Goal: Communication & Community: Answer question/provide support

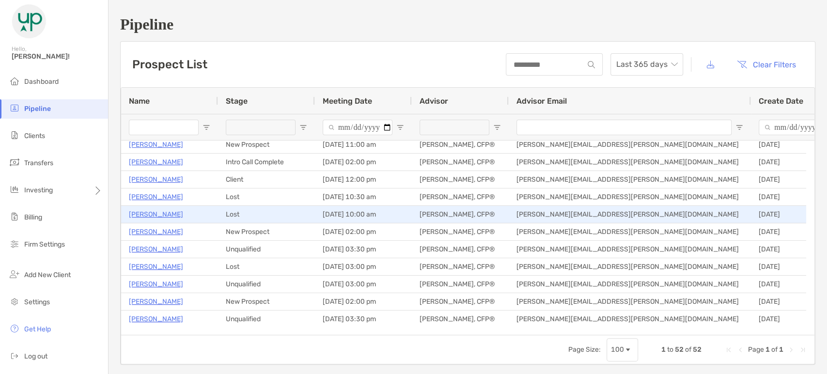
click at [176, 213] on p "Patrick Borroum" at bounding box center [156, 214] width 54 height 12
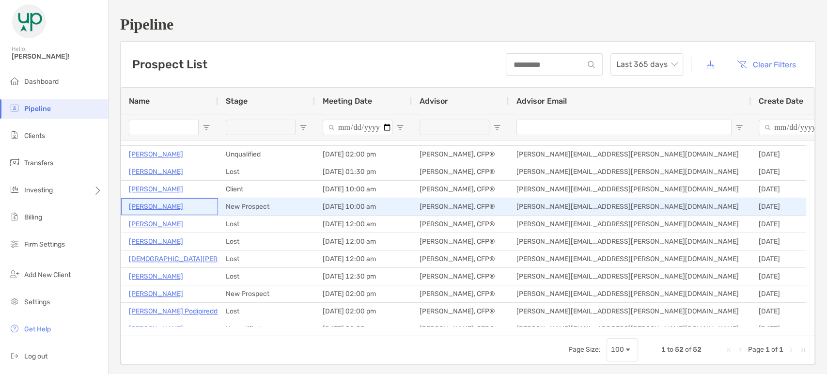
click at [164, 206] on p "Kelly Greene" at bounding box center [156, 207] width 54 height 12
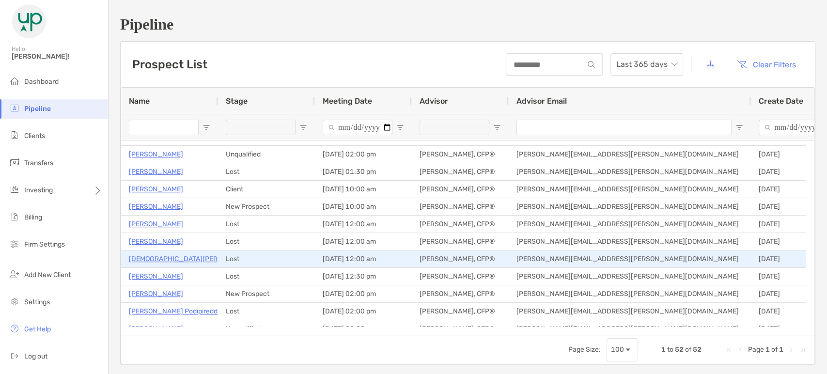
click at [171, 260] on p "Christian Payne" at bounding box center [193, 259] width 128 height 12
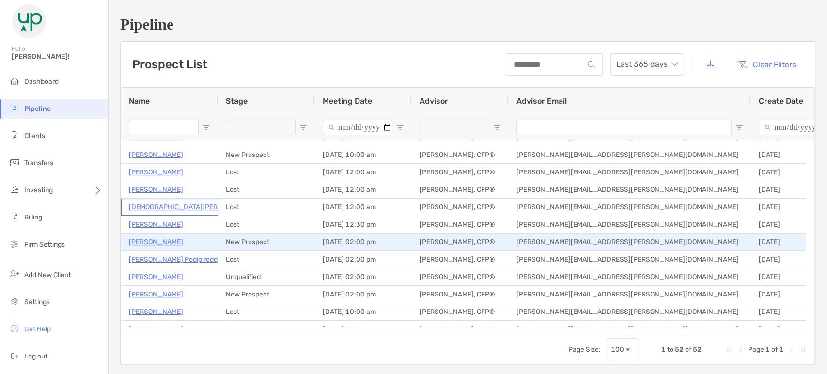
scroll to position [397, 0]
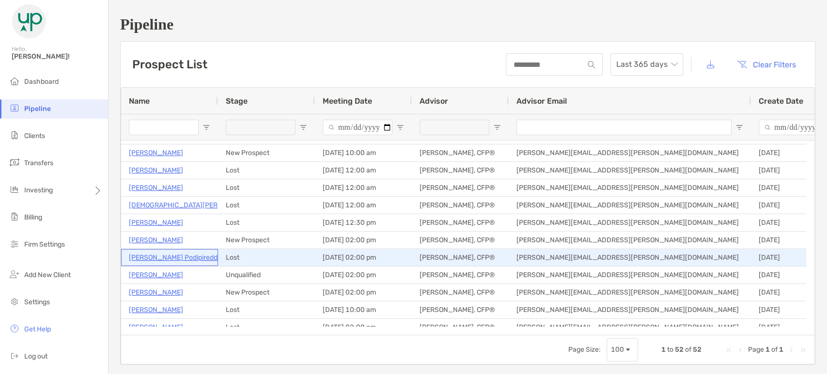
click at [183, 260] on p "Madhuri Podipireddy" at bounding box center [175, 257] width 93 height 12
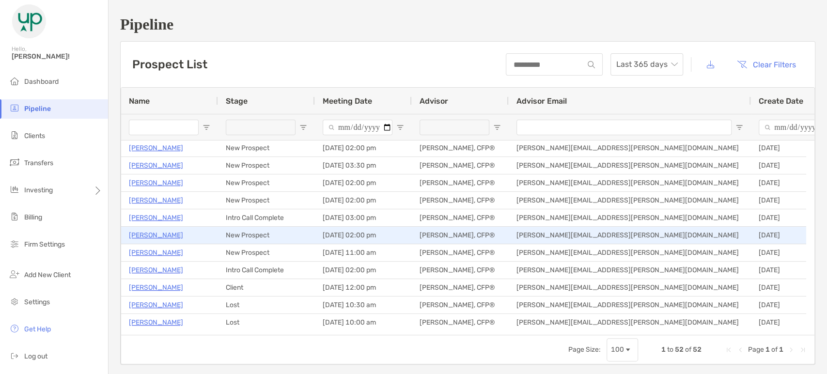
scroll to position [54, 0]
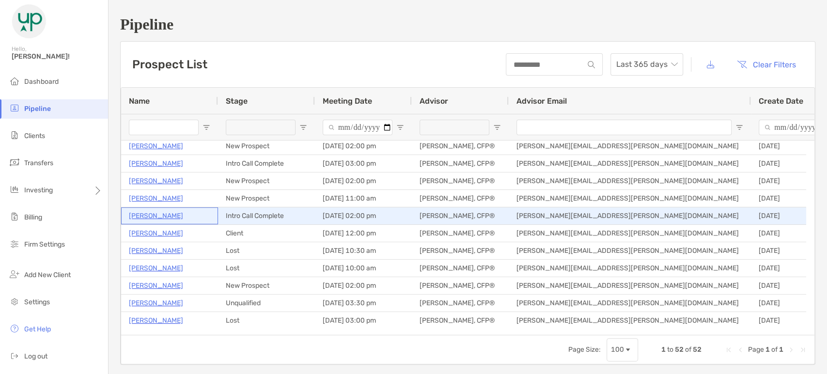
click at [163, 216] on p "Jerry Staley" at bounding box center [156, 216] width 54 height 12
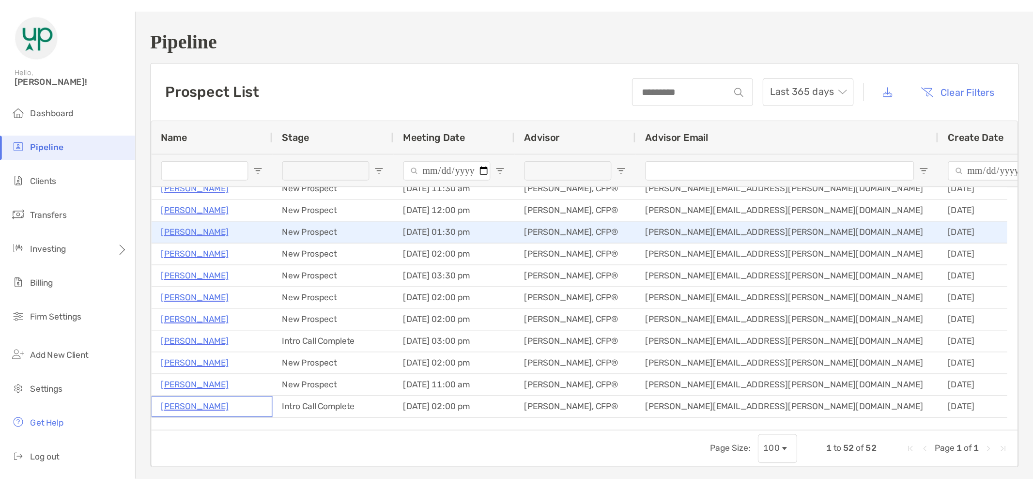
scroll to position [0, 0]
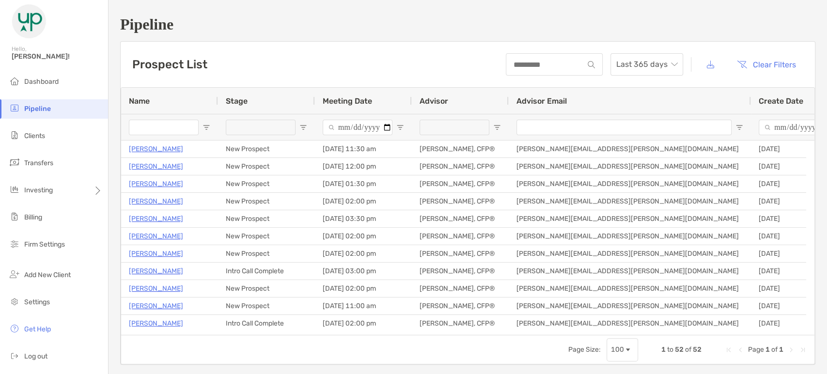
click at [182, 128] on input "Name Filter Input" at bounding box center [164, 128] width 70 height 16
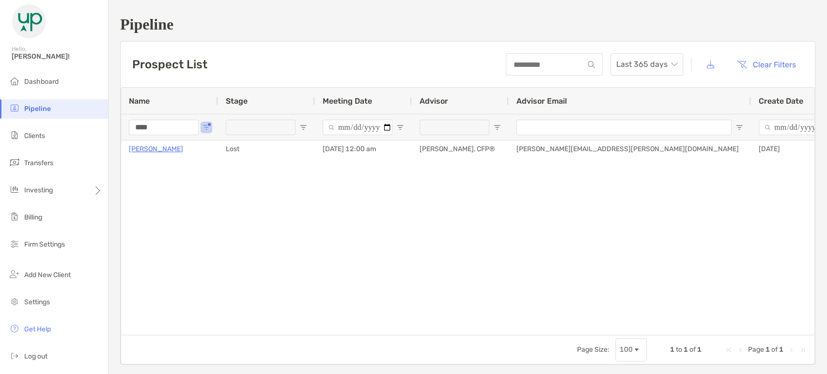
type input "****"
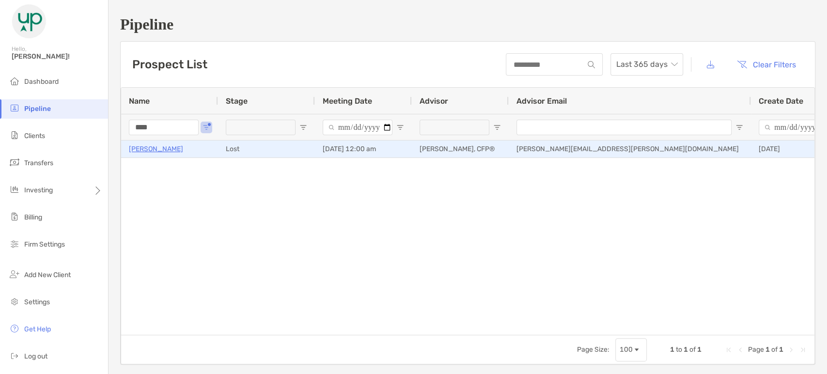
click at [155, 150] on p "Kaci Young" at bounding box center [156, 149] width 54 height 12
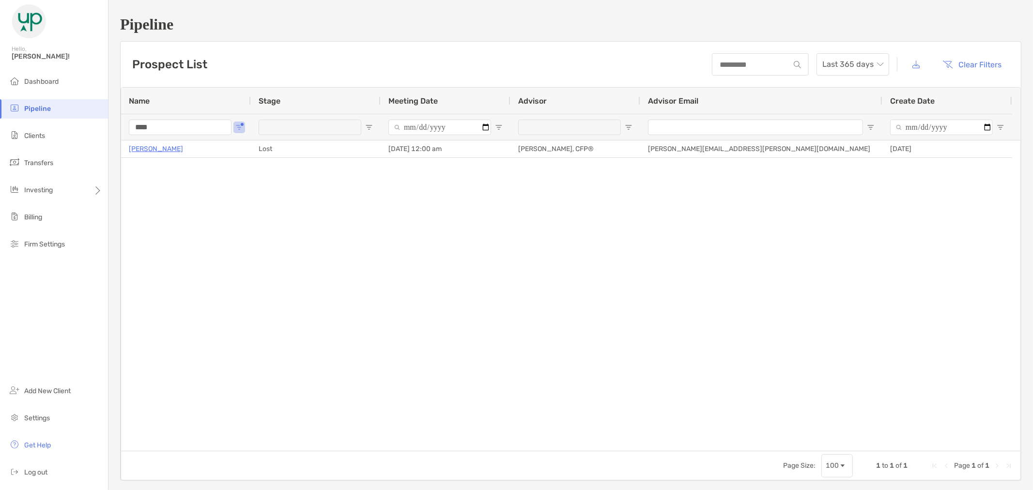
click at [39, 113] on li "Pipeline" at bounding box center [54, 108] width 108 height 19
click at [36, 111] on span "Pipeline" at bounding box center [37, 109] width 27 height 8
drag, startPoint x: 163, startPoint y: 124, endPoint x: 94, endPoint y: 124, distance: 68.8
click at [94, 124] on div "Pipeline Hello, Brandon! Dashboard Pipeline Clients Transfers Investing Billing…" at bounding box center [516, 245] width 1033 height 490
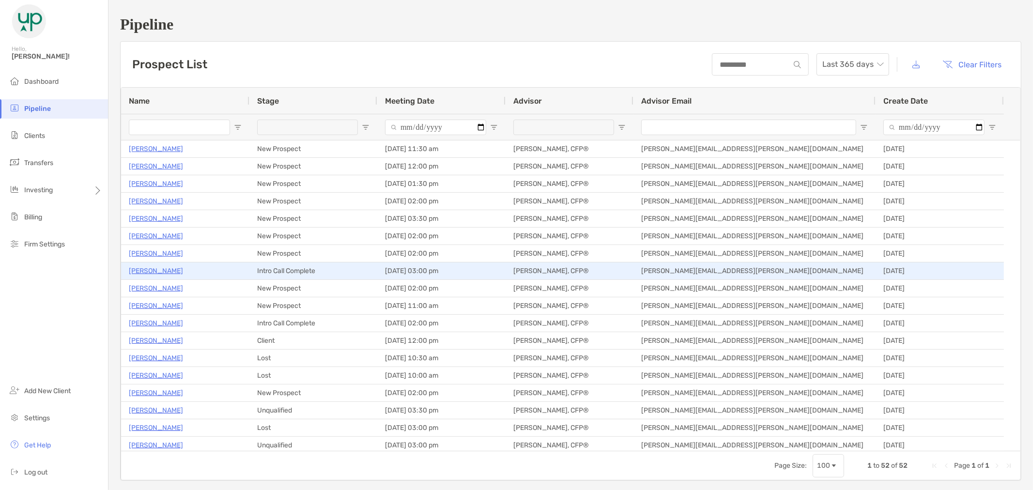
click at [153, 272] on p "James Prior" at bounding box center [156, 271] width 54 height 12
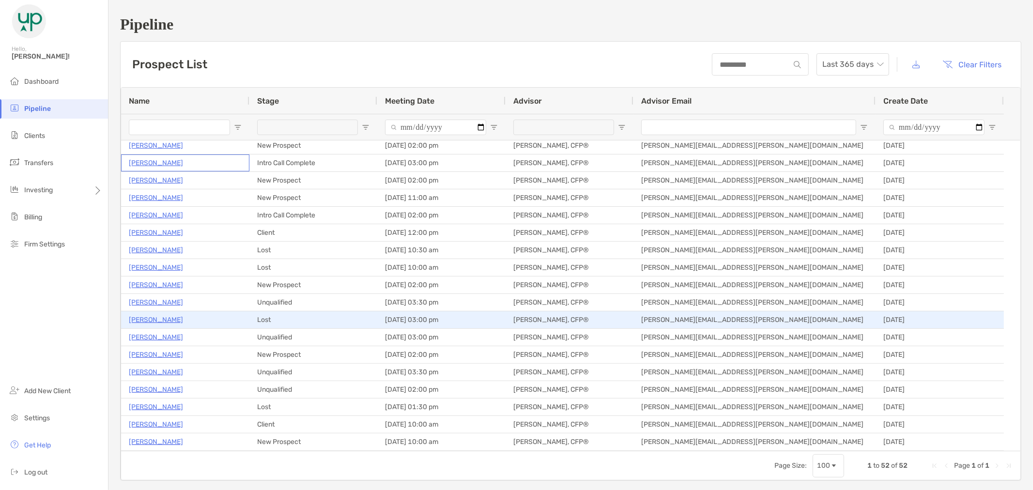
scroll to position [108, 0]
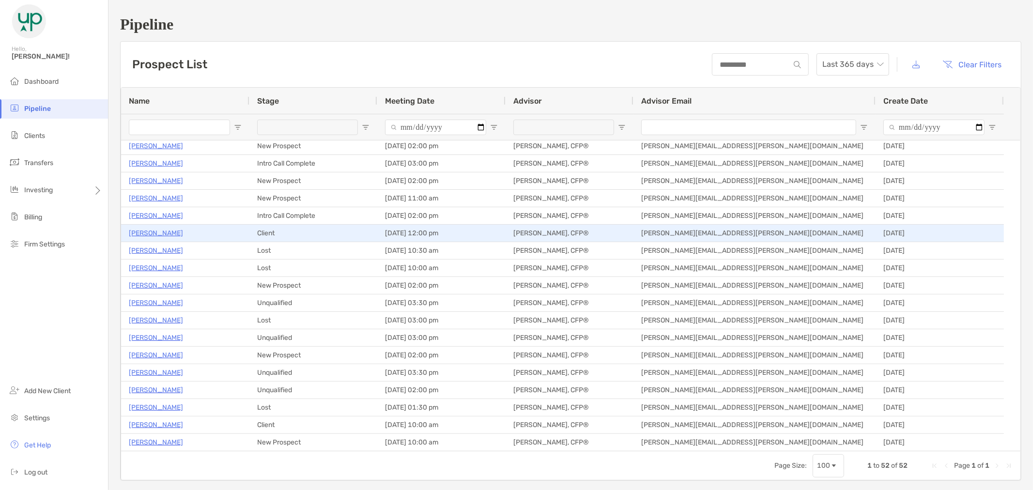
click at [160, 233] on p "Meredith Vines" at bounding box center [156, 233] width 54 height 12
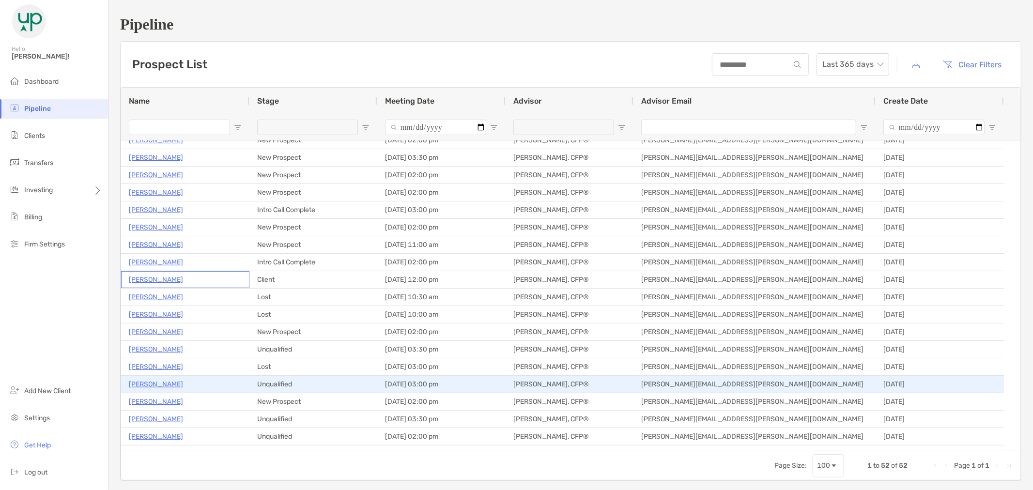
scroll to position [0, 0]
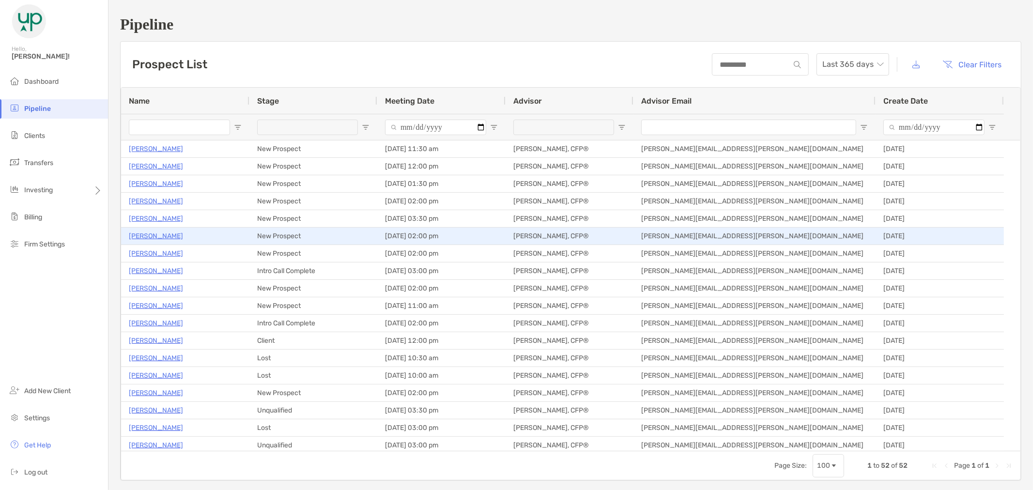
click at [177, 238] on p "[PERSON_NAME]" at bounding box center [156, 236] width 54 height 12
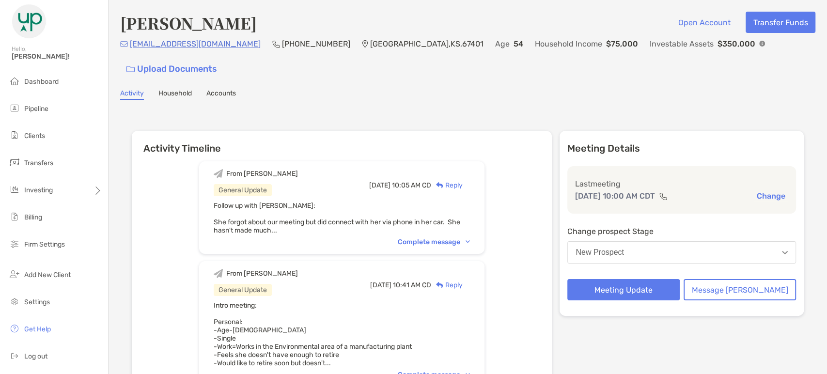
scroll to position [54, 0]
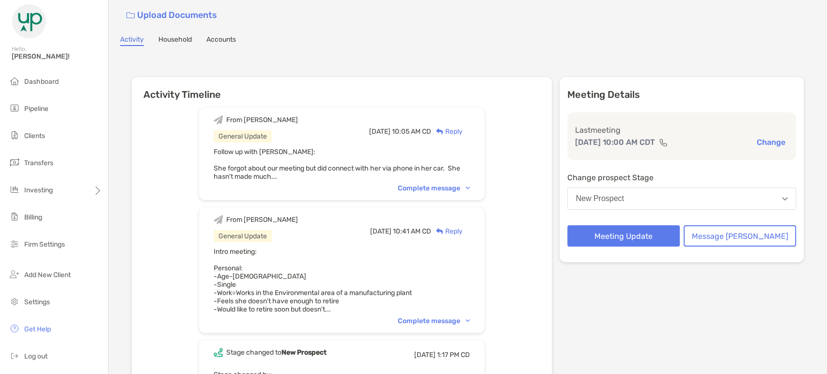
click at [470, 319] on img at bounding box center [468, 320] width 4 height 3
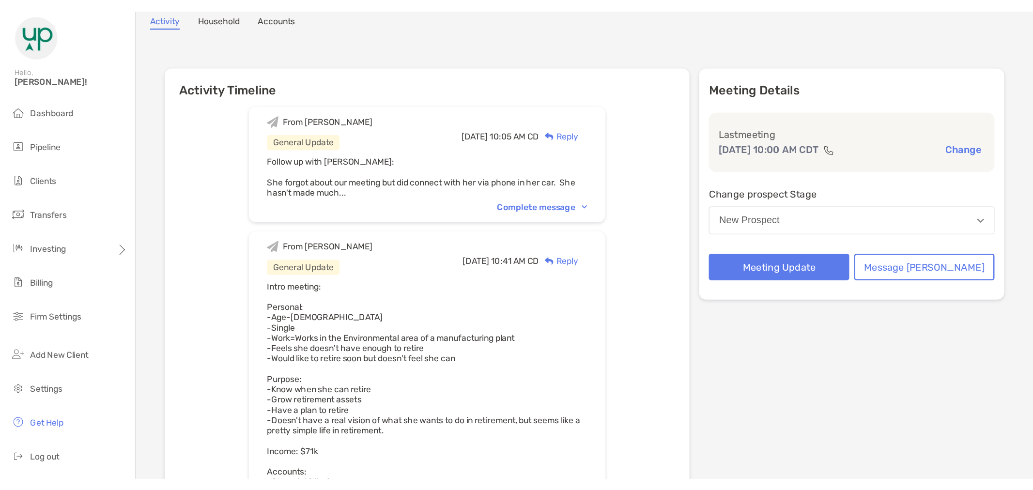
scroll to position [0, 0]
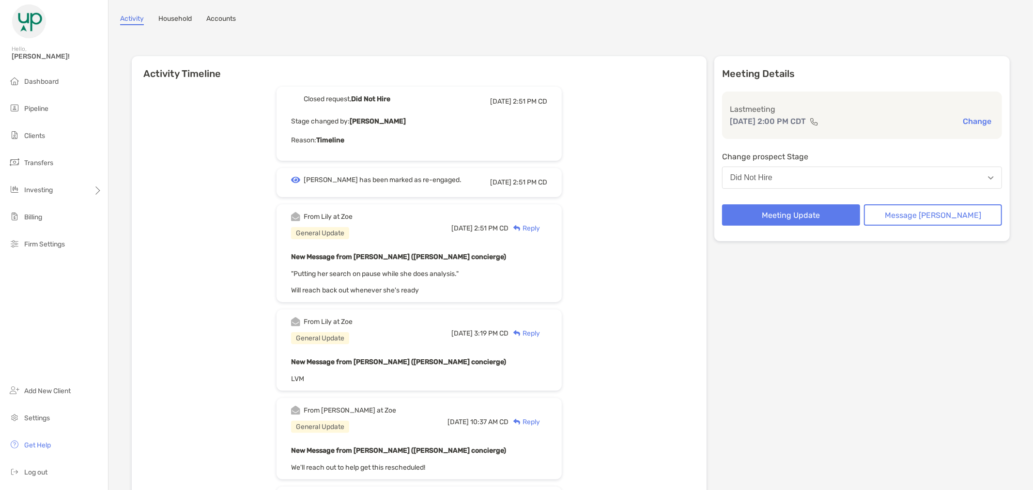
scroll to position [54, 0]
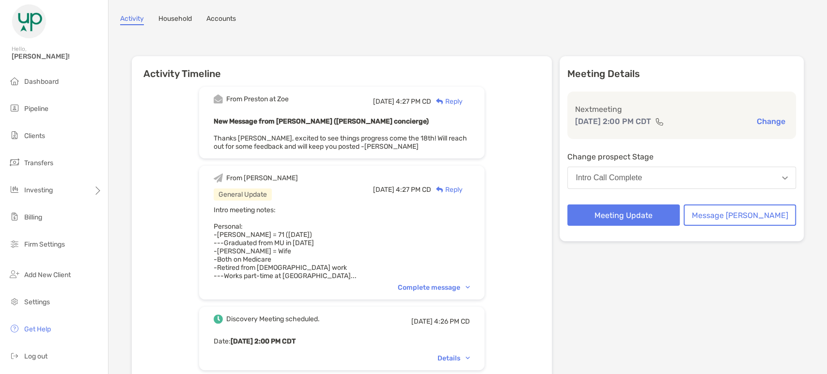
scroll to position [108, 0]
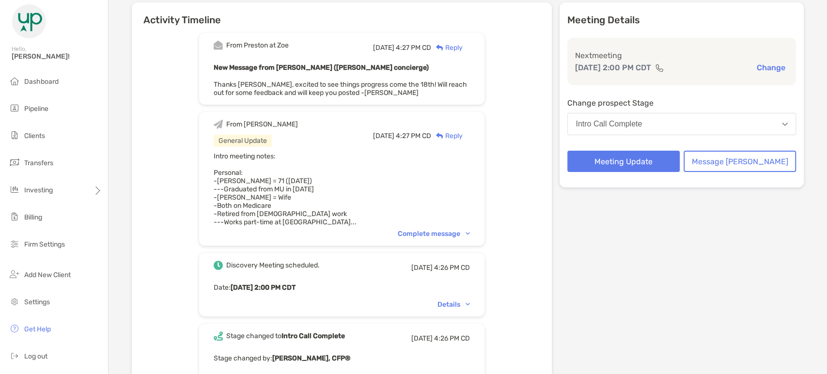
click at [470, 234] on div "Complete message" at bounding box center [434, 234] width 72 height 8
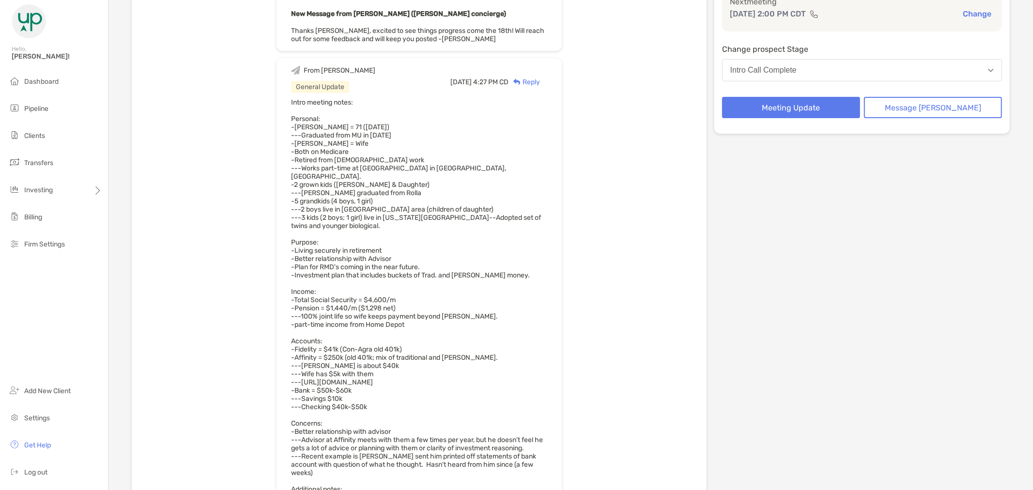
scroll to position [161, 0]
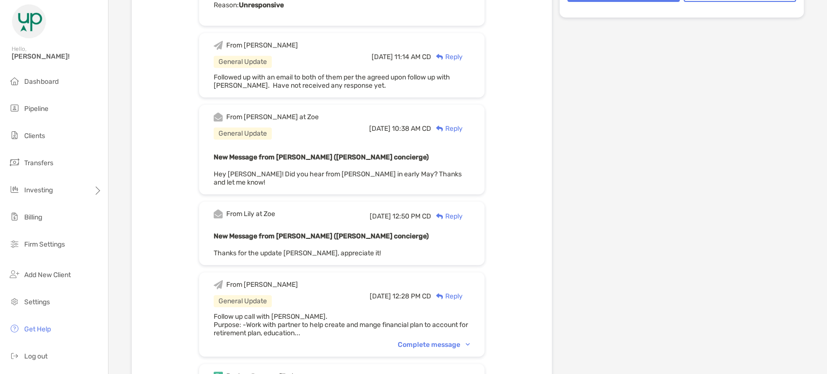
scroll to position [323, 0]
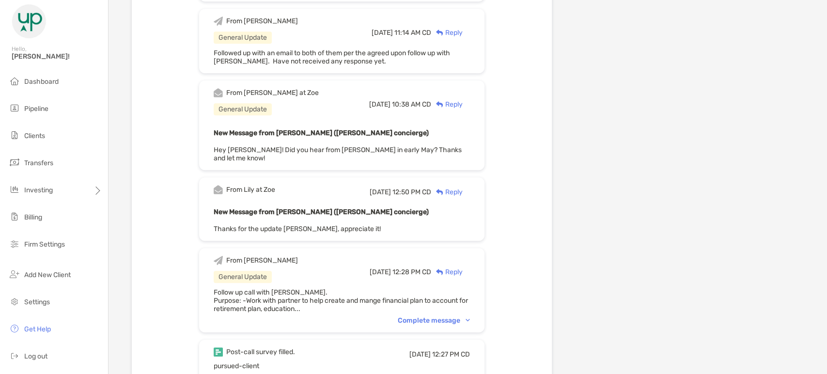
click at [470, 319] on img at bounding box center [468, 320] width 4 height 3
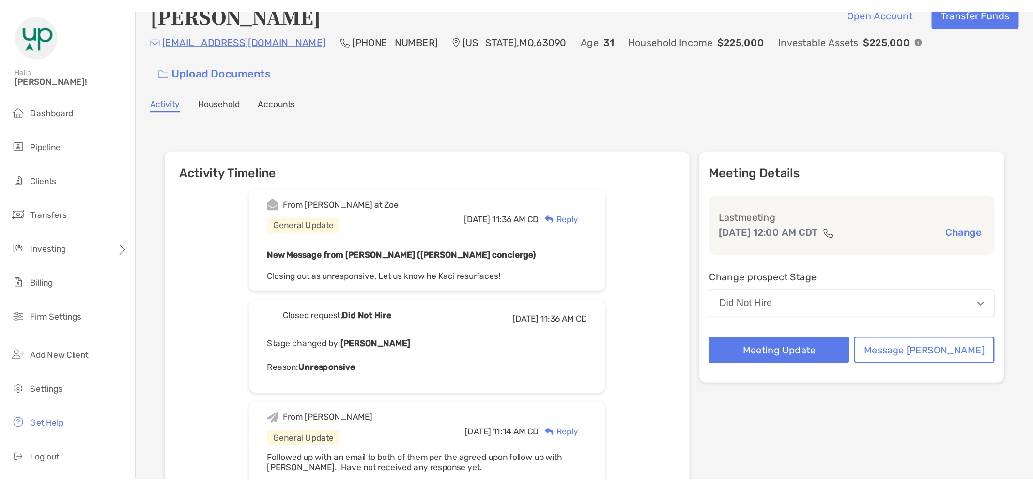
scroll to position [0, 0]
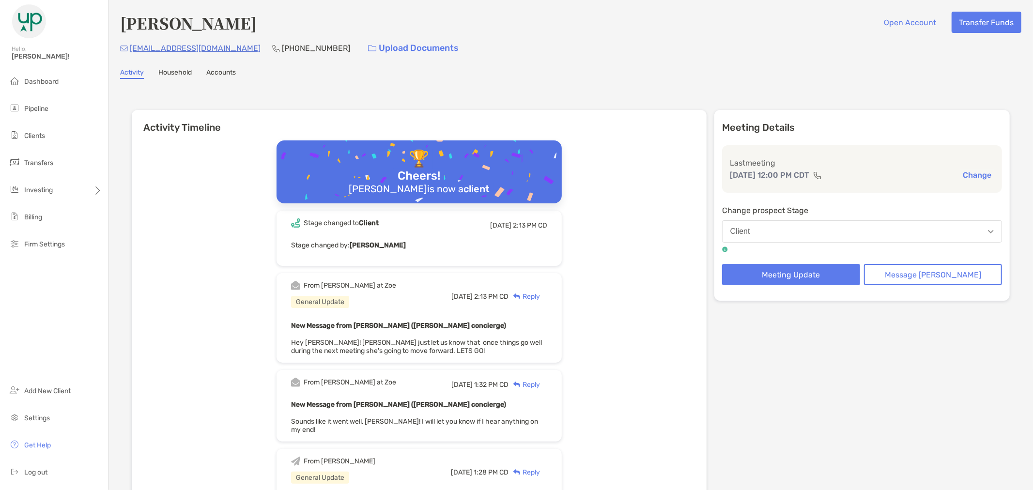
scroll to position [485, 0]
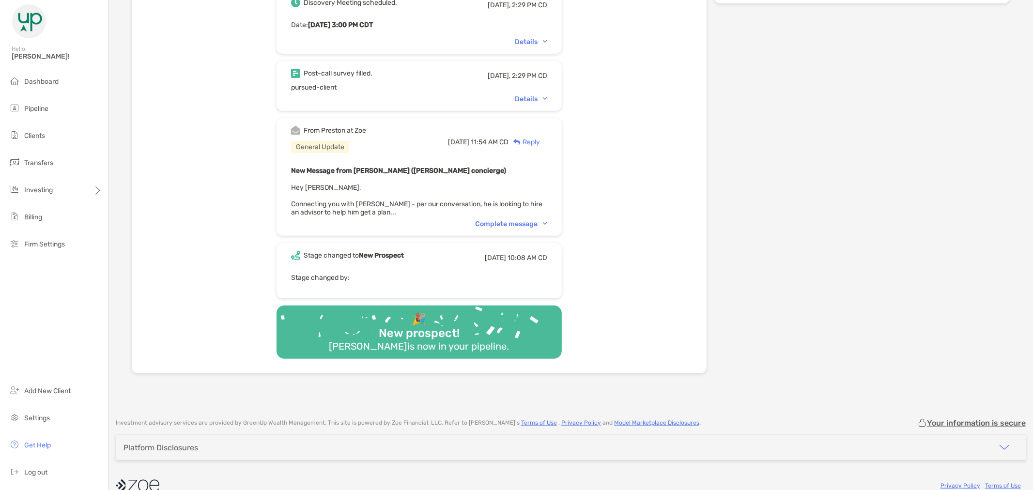
scroll to position [304, 0]
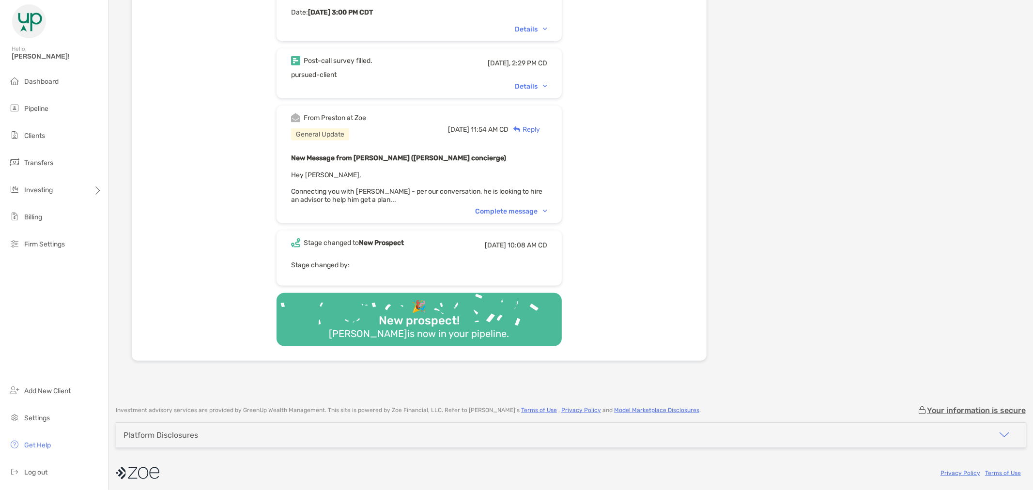
click at [548, 207] on div "Complete message" at bounding box center [511, 211] width 72 height 8
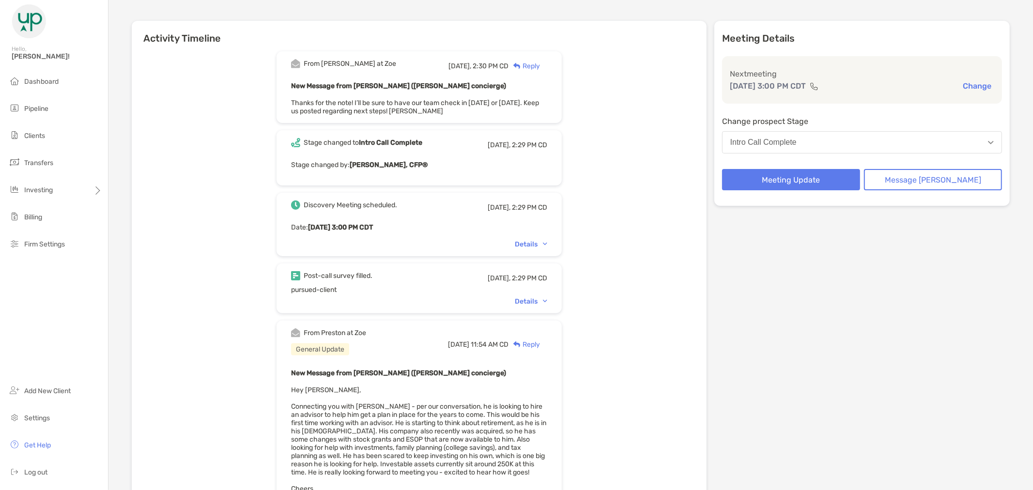
scroll to position [35, 0]
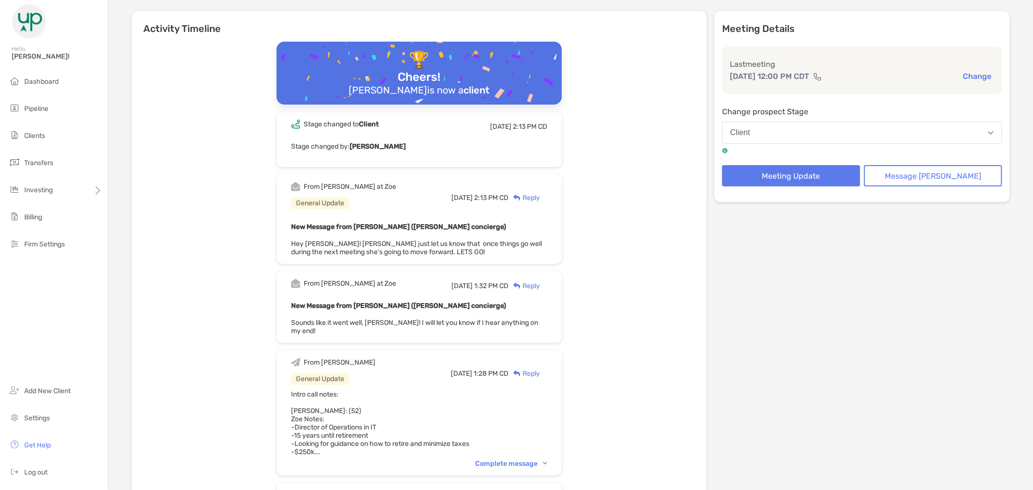
scroll to position [161, 0]
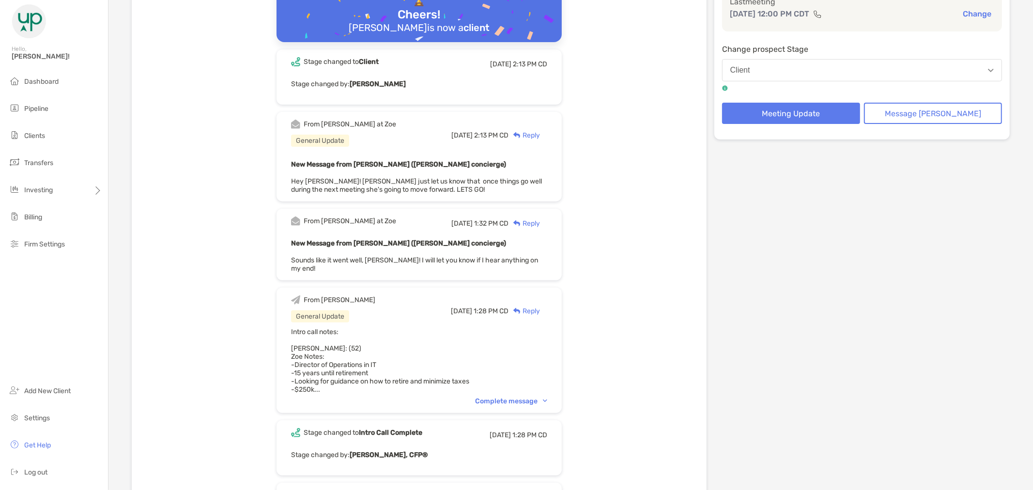
click at [548, 397] on div "Complete message" at bounding box center [511, 401] width 72 height 8
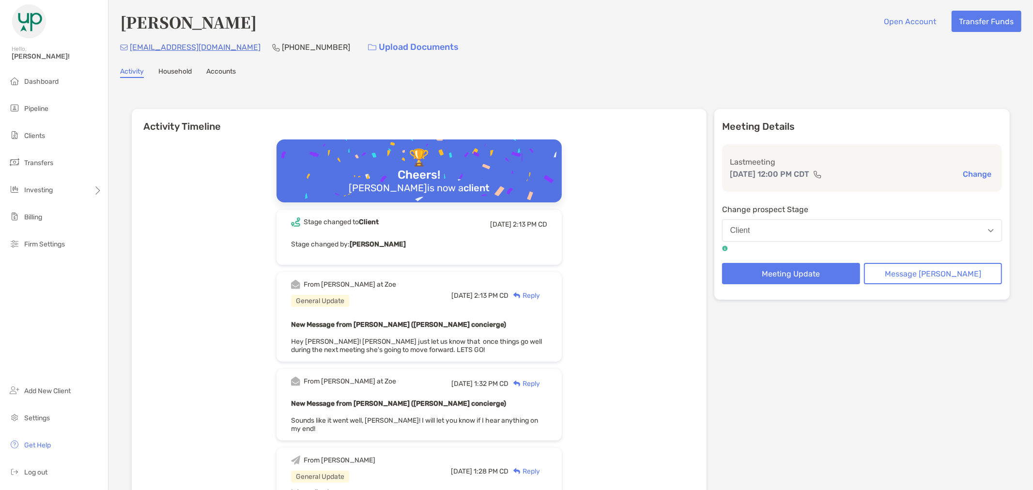
scroll to position [0, 0]
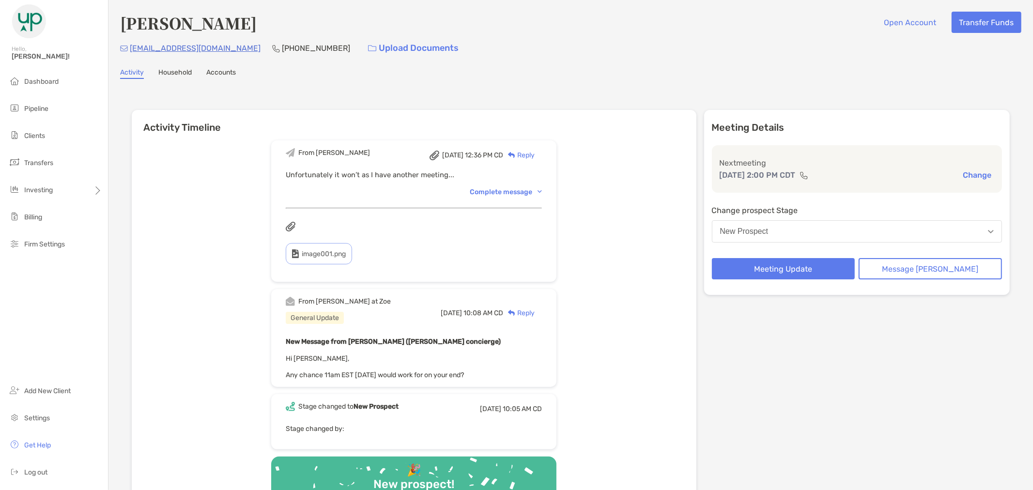
click at [618, 77] on div "Activity Household Accounts" at bounding box center [571, 73] width 902 height 11
click at [908, 272] on button "Message [PERSON_NAME]" at bounding box center [930, 268] width 143 height 21
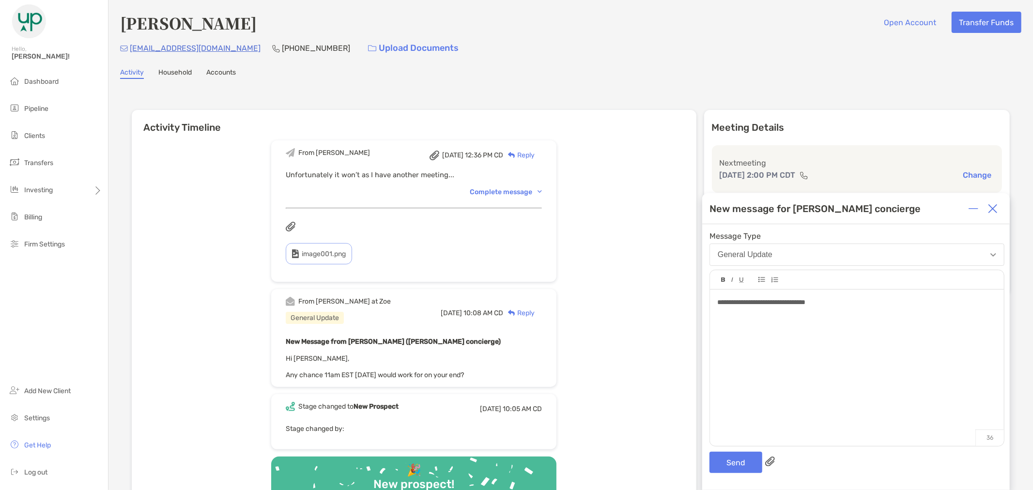
click at [860, 306] on div "**********" at bounding box center [857, 302] width 279 height 10
click at [732, 469] on button "Send" at bounding box center [736, 462] width 53 height 21
